Goal: Information Seeking & Learning: Learn about a topic

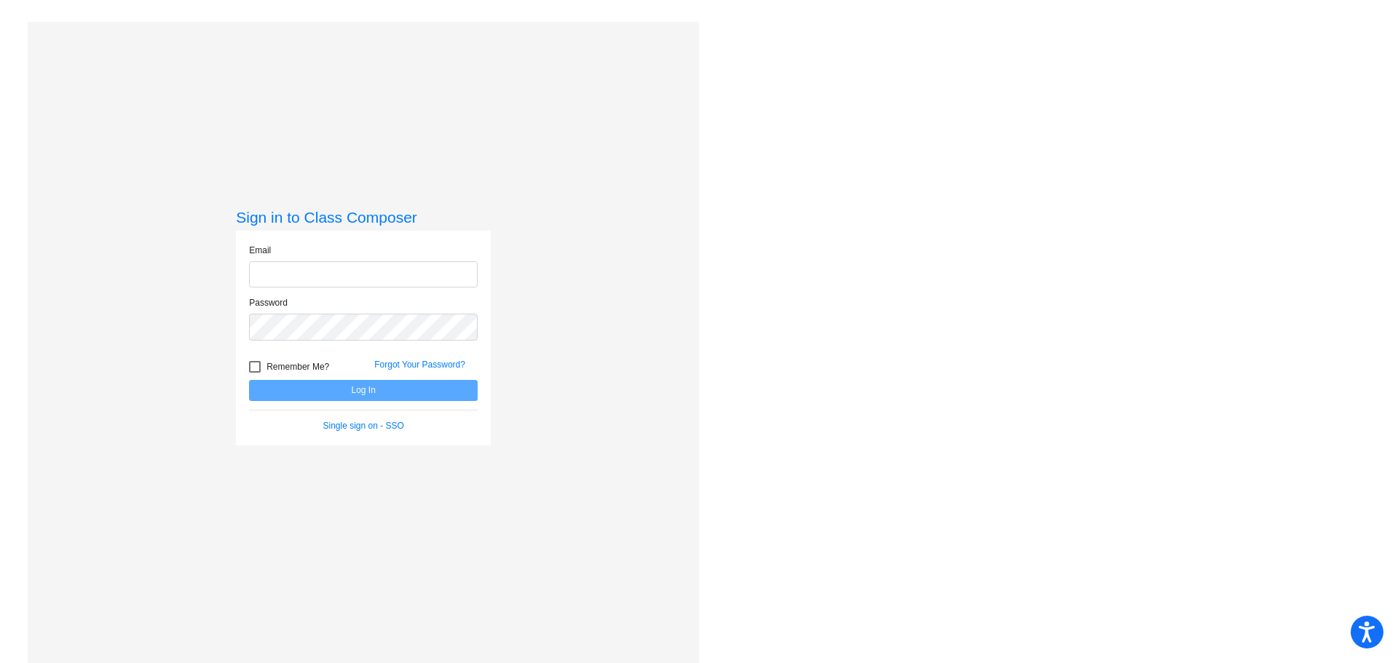
click at [379, 275] on input "email" at bounding box center [363, 274] width 229 height 27
type input "[EMAIL_ADDRESS][DOMAIN_NAME]"
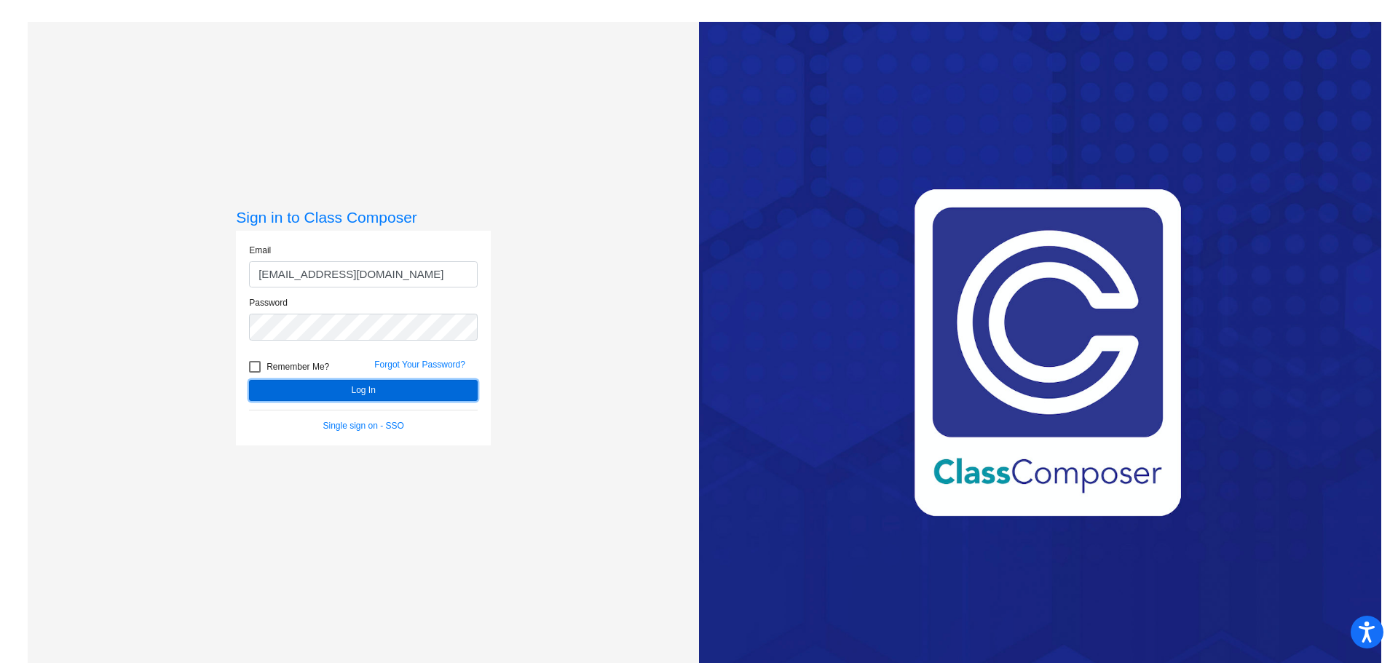
click at [392, 394] on button "Log In" at bounding box center [363, 390] width 229 height 21
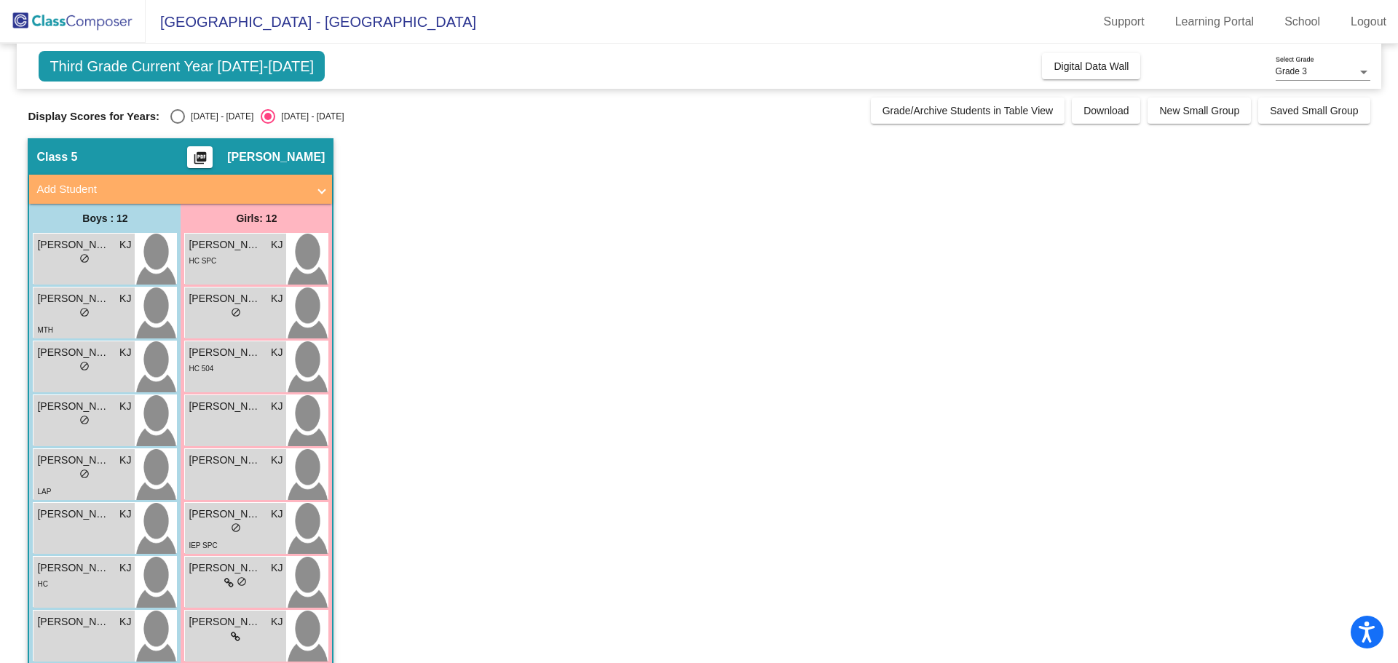
click at [192, 110] on div "[DATE] - [DATE]" at bounding box center [219, 116] width 68 height 13
click at [178, 124] on input "[DATE] - [DATE]" at bounding box center [177, 124] width 1 height 1
radio input "true"
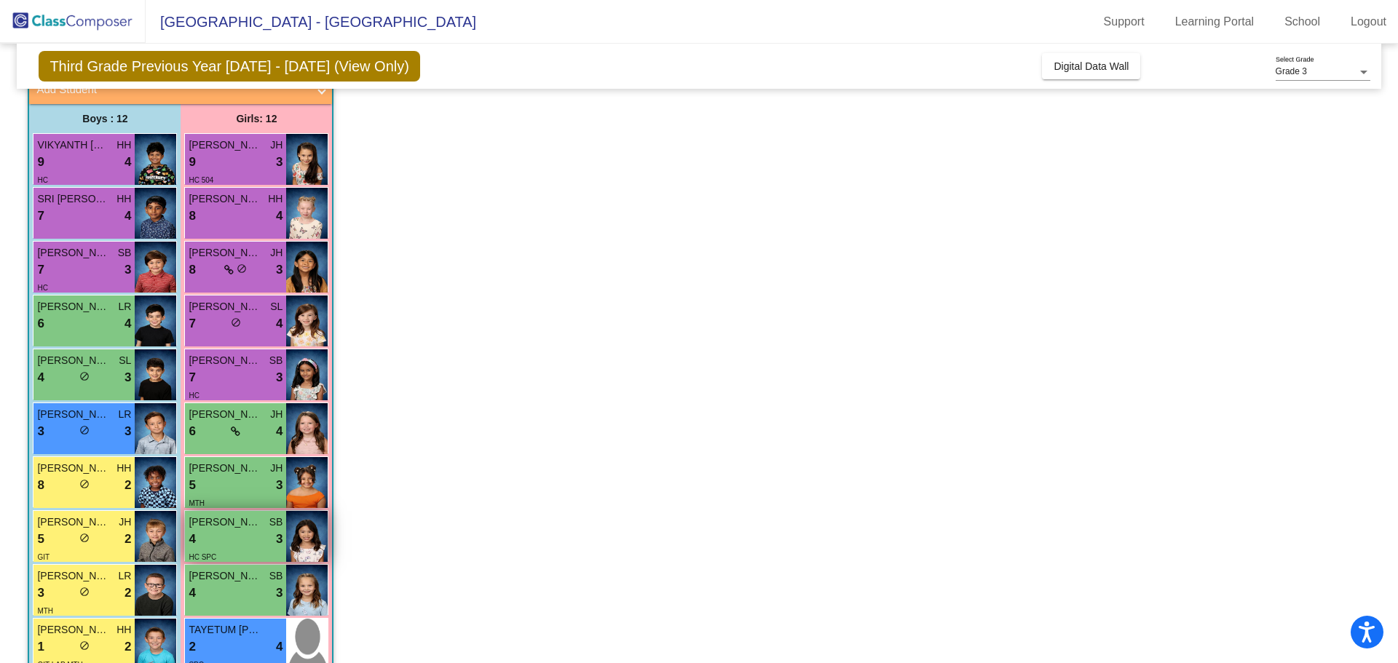
scroll to position [100, 0]
click at [261, 552] on div "HC SPC" at bounding box center [236, 555] width 94 height 15
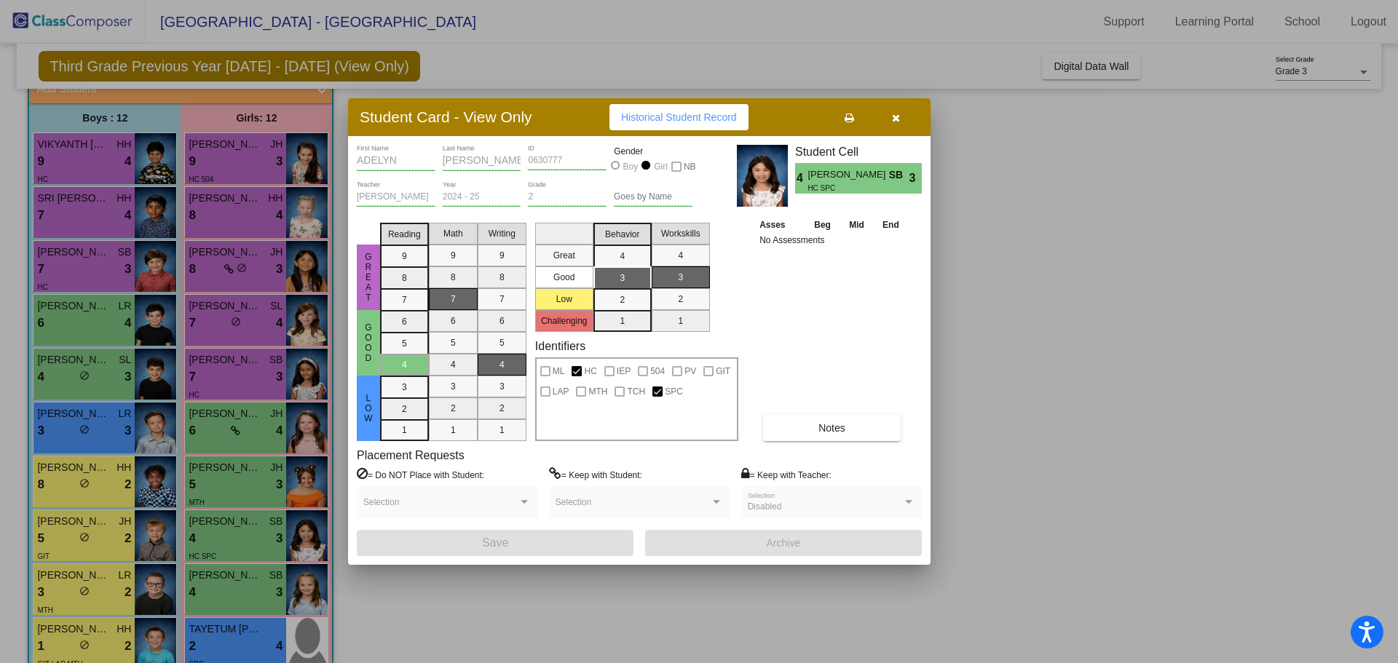
click at [895, 130] on div "Student Card - View Only Historical Student Record" at bounding box center [639, 117] width 582 height 38
click at [878, 119] on button "button" at bounding box center [895, 117] width 47 height 26
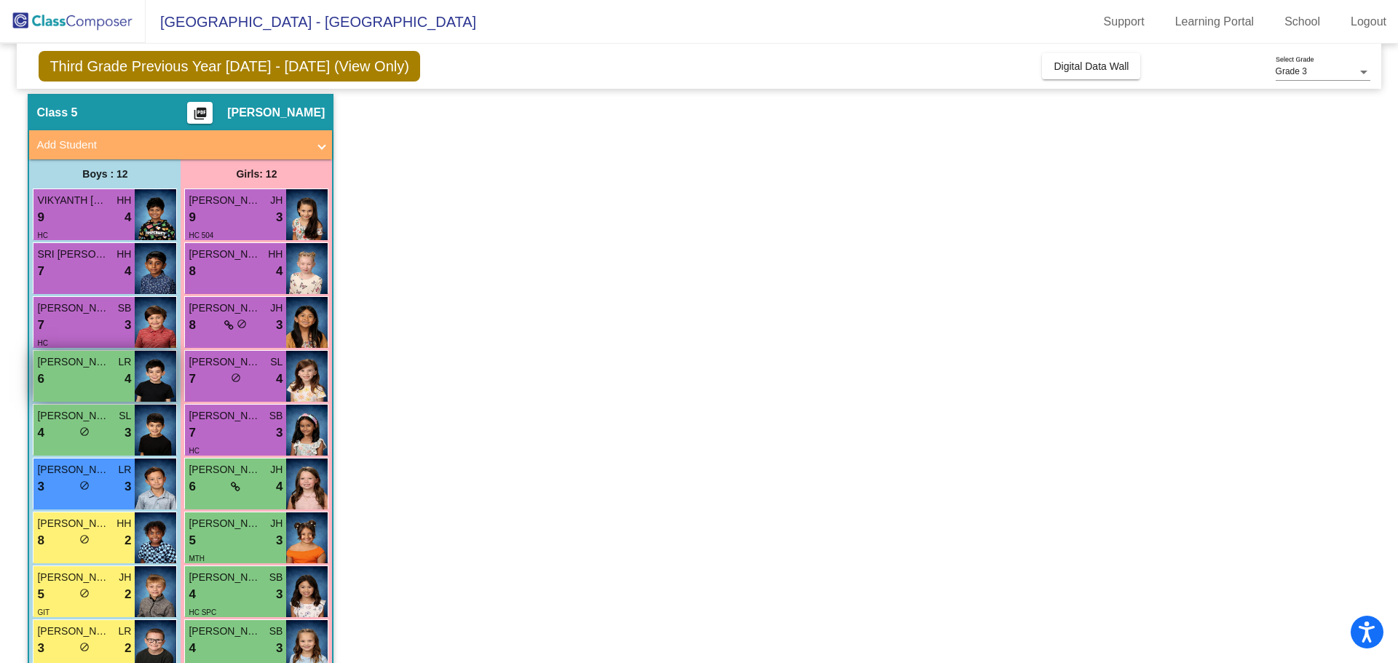
scroll to position [43, 0]
